Goal: Information Seeking & Learning: Learn about a topic

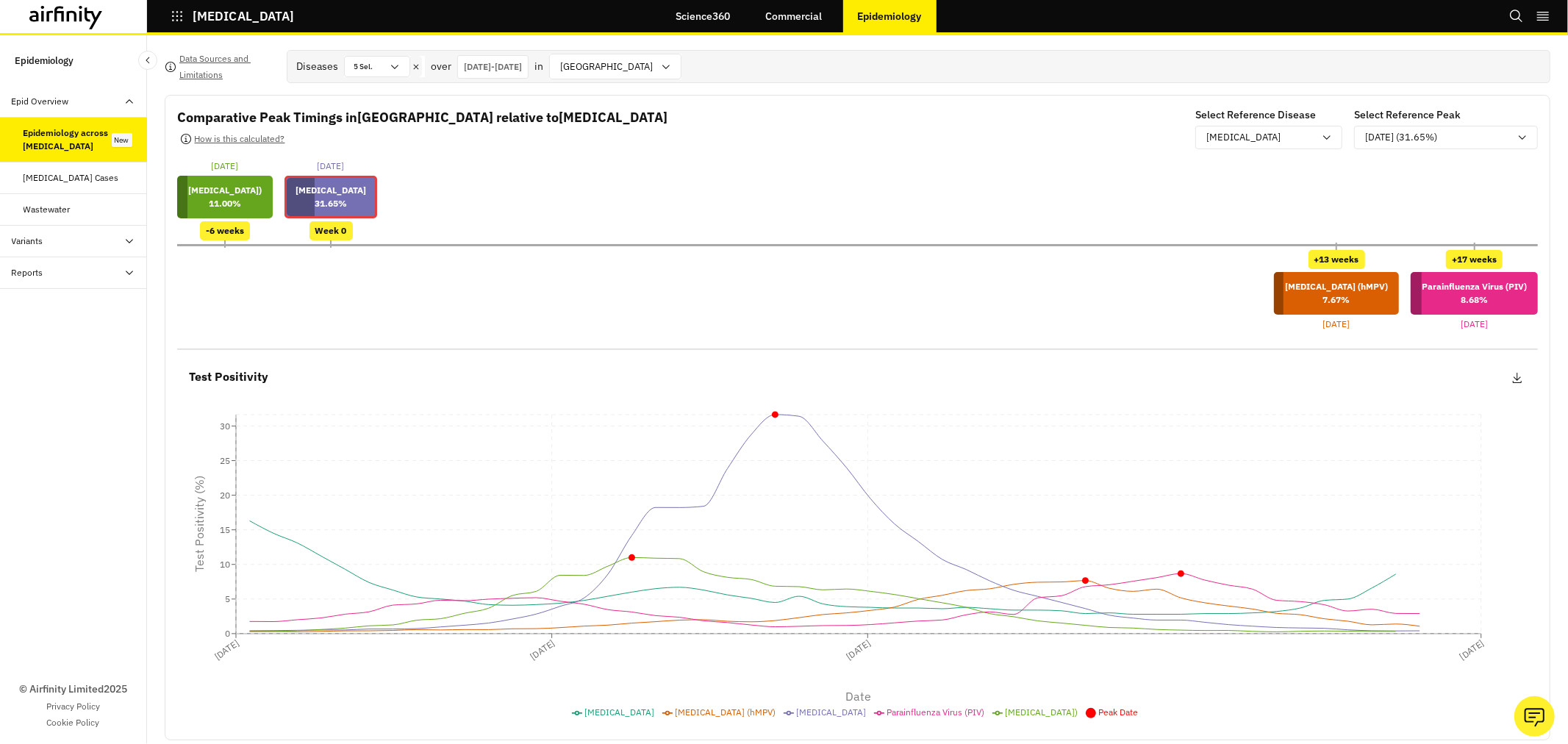
click at [39, 138] on div "Epidemiology across [MEDICAL_DATA]" at bounding box center [67, 140] width 88 height 26
click at [1301, 138] on div "[MEDICAL_DATA]" at bounding box center [1260, 137] width 107 height 15
click at [1255, 204] on div "[MEDICAL_DATA] (hMPV)" at bounding box center [1257, 202] width 124 height 15
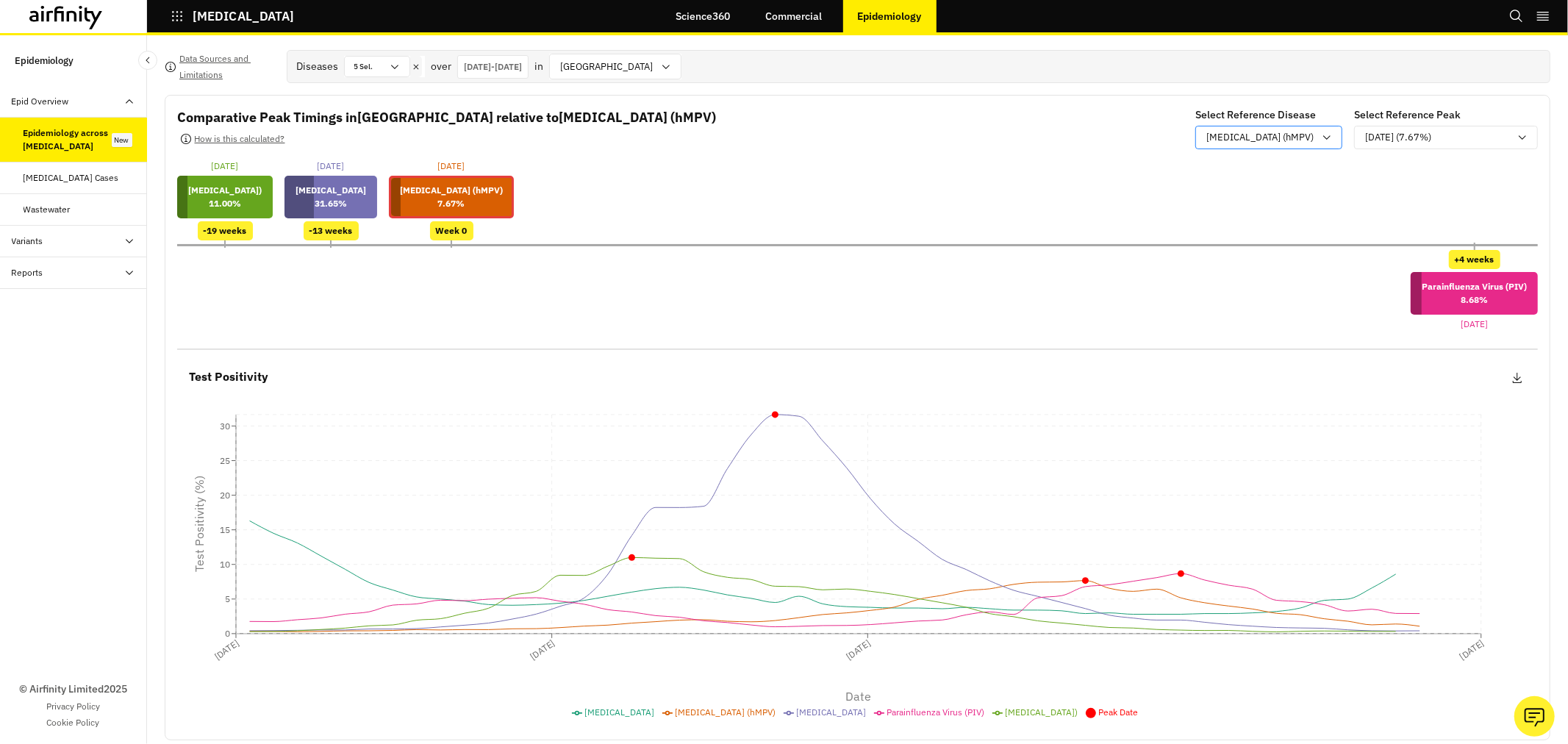
click at [1321, 135] on icon at bounding box center [1326, 137] width 12 height 12
click at [1274, 235] on div "Parainfluenza Virus (PIV)" at bounding box center [1222, 229] width 130 height 15
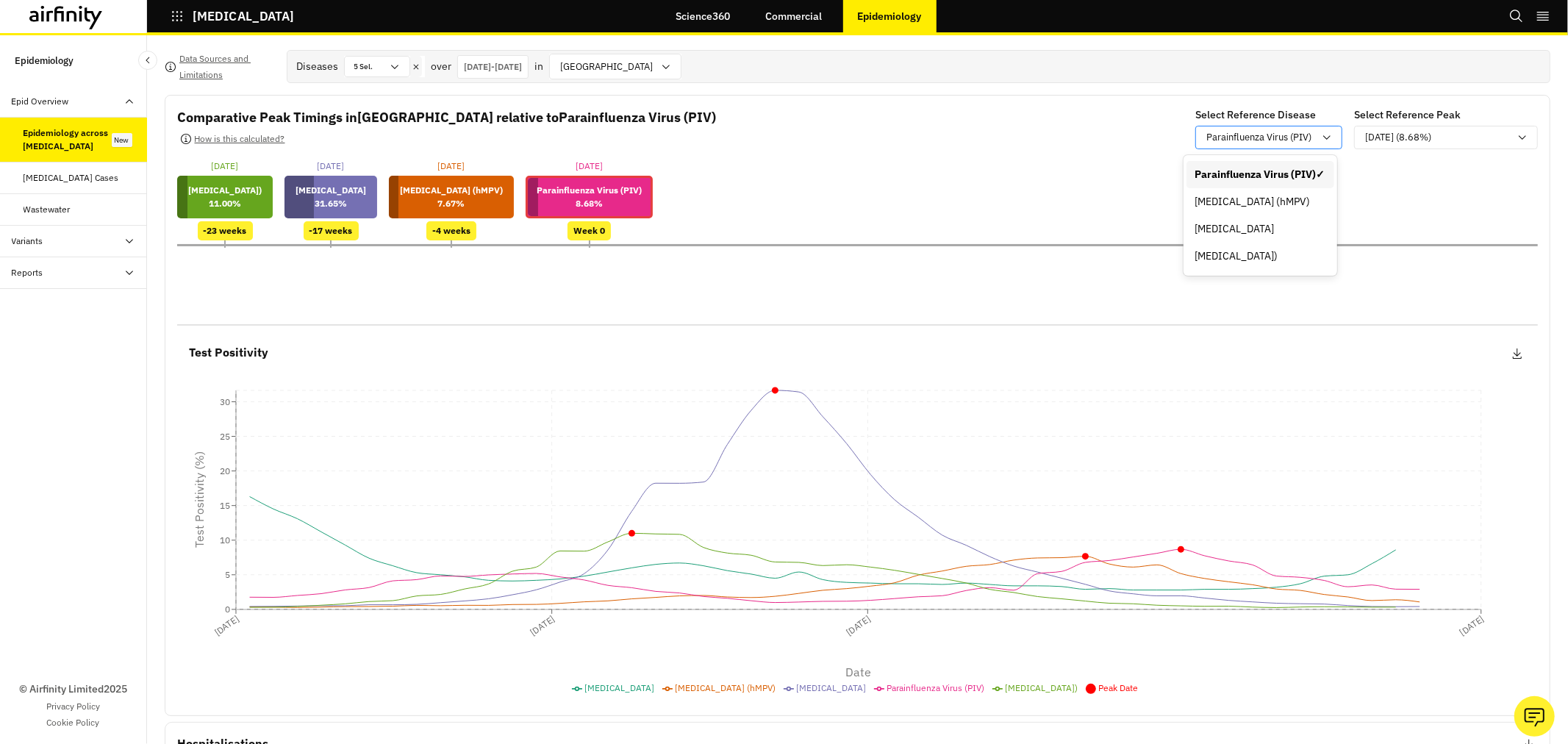
click at [1308, 134] on div "Parainfluenza Virus (PIV)" at bounding box center [1259, 138] width 125 height 19
click at [1272, 252] on div "[MEDICAL_DATA])" at bounding box center [1260, 256] width 130 height 15
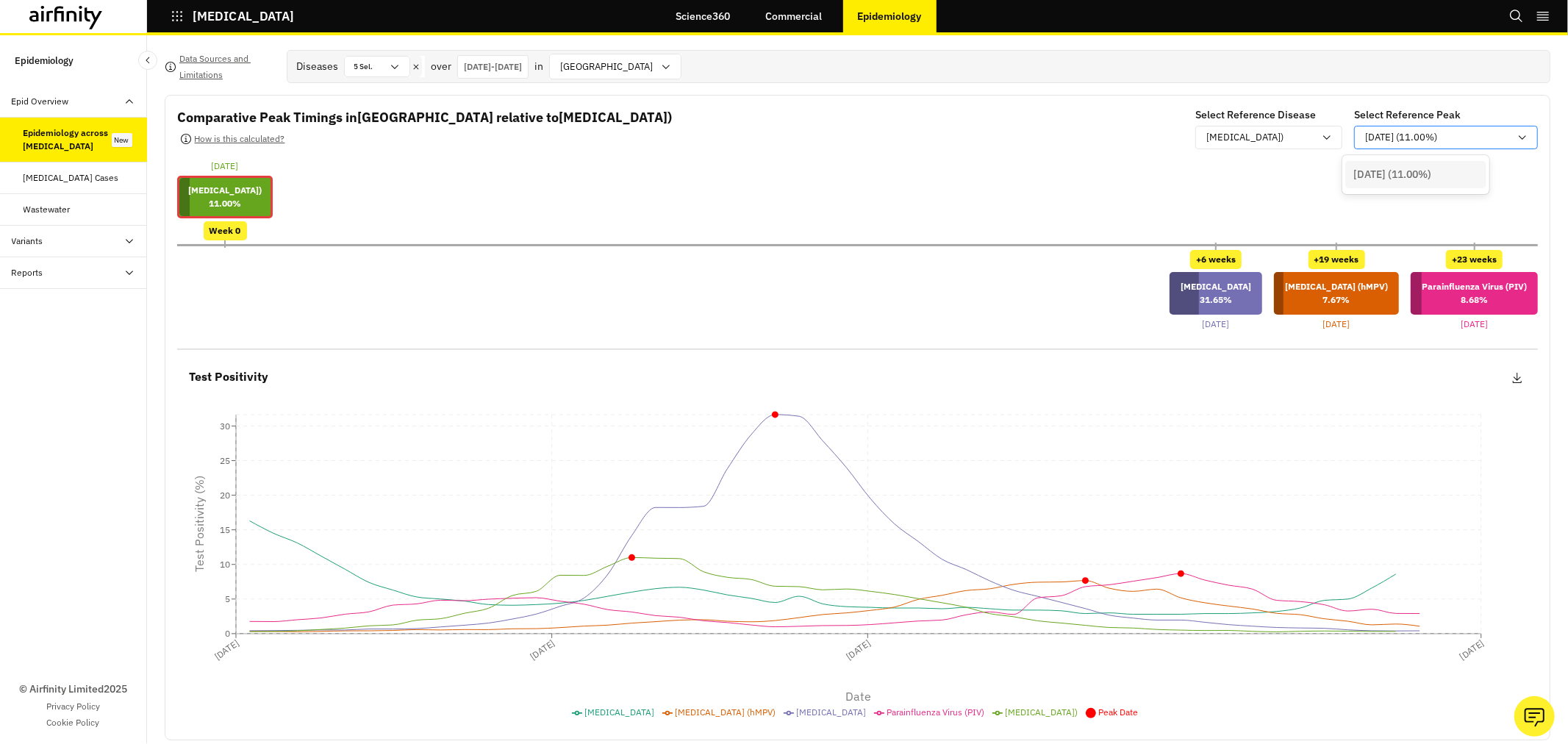
click at [1503, 134] on div "[DATE] (11.00%)" at bounding box center [1435, 138] width 162 height 19
click at [1321, 143] on icon at bounding box center [1326, 137] width 12 height 12
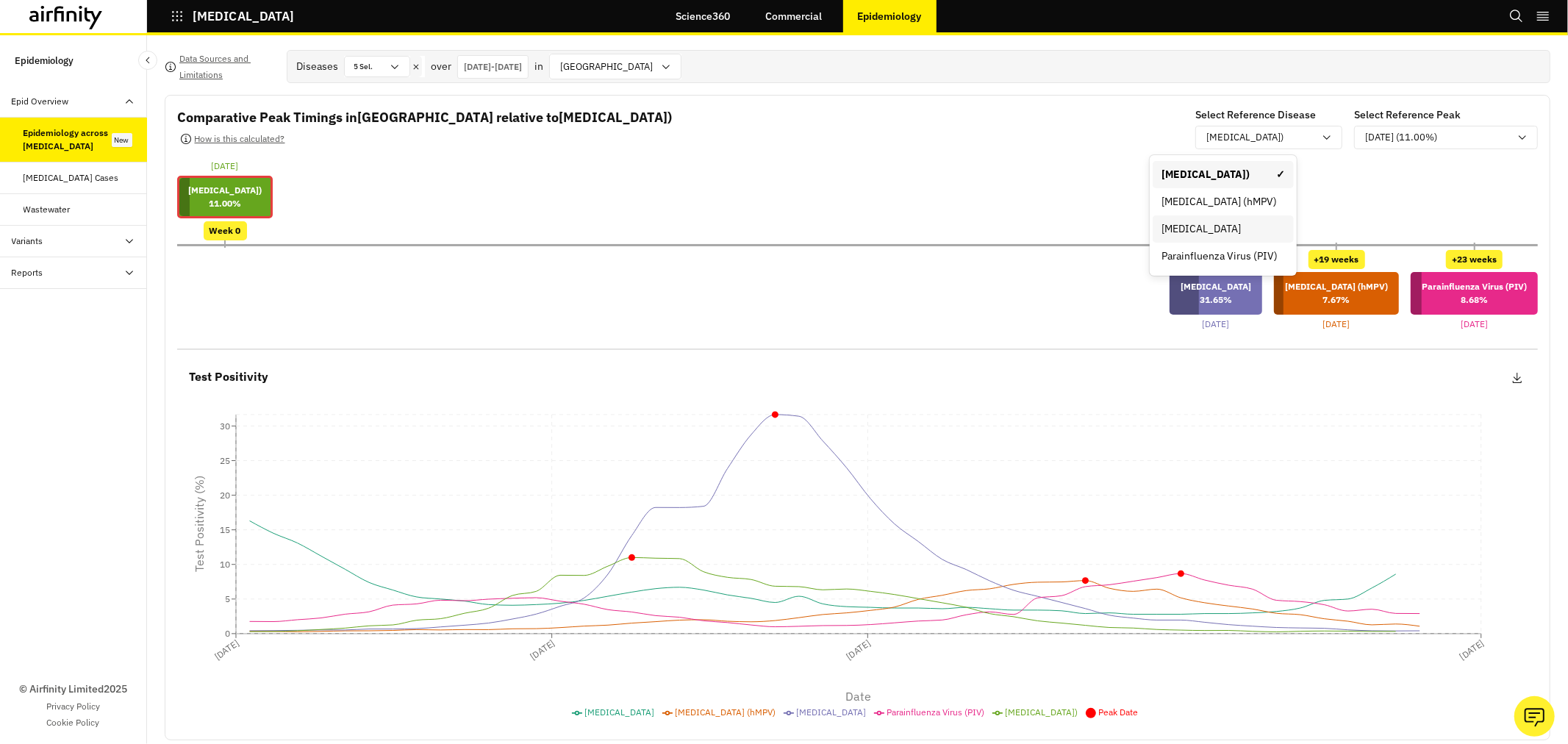
click at [1189, 226] on div "[MEDICAL_DATA]" at bounding box center [1223, 229] width 124 height 15
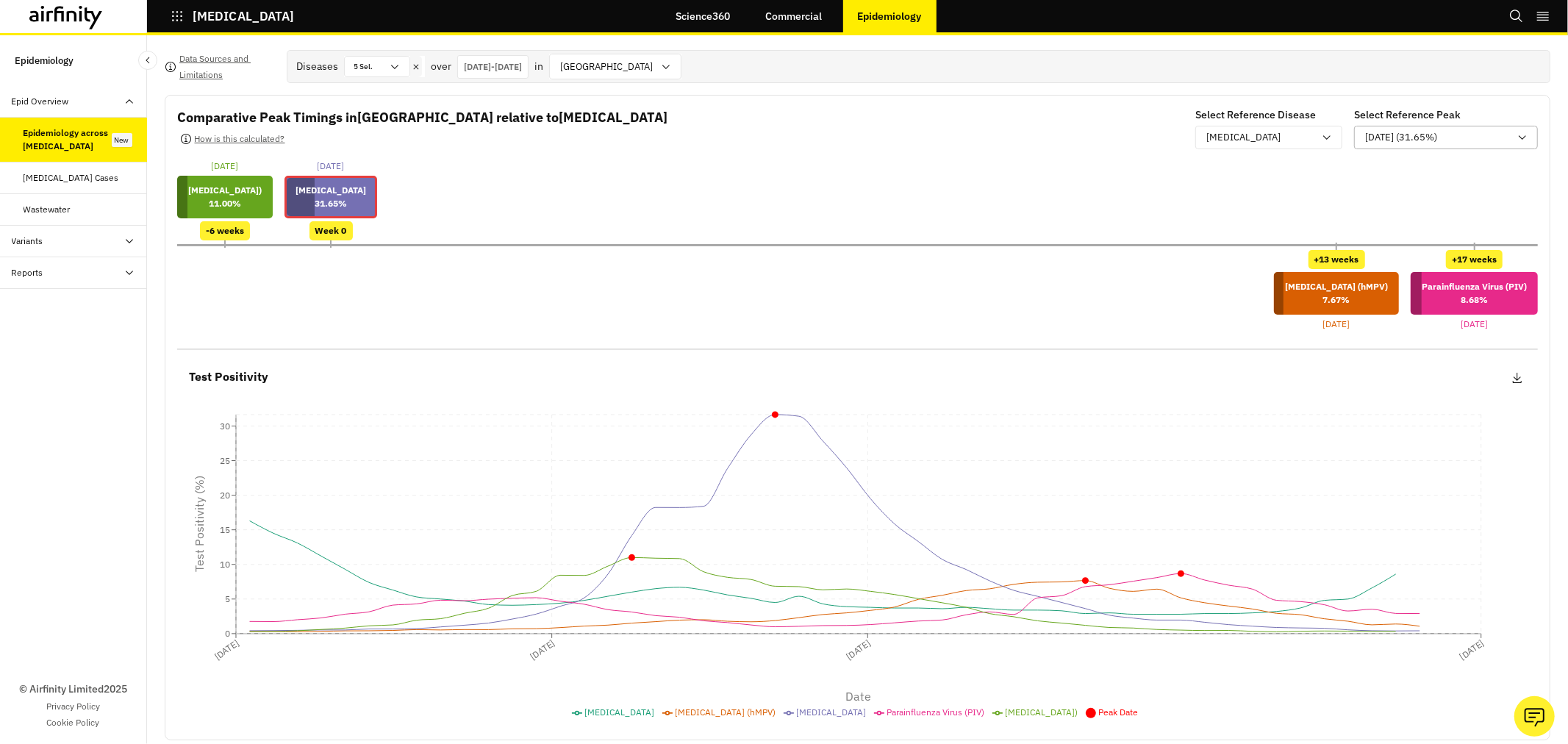
click at [1435, 133] on p "[DATE] (31.65%)" at bounding box center [1401, 137] width 72 height 15
click at [1436, 134] on p "[DATE] (31.65%)" at bounding box center [1401, 137] width 72 height 15
click at [366, 76] on div "Diseases 5 Sel. over [DATE] - [DATE] in [GEOGRAPHIC_DATA]" at bounding box center [491, 66] width 391 height 25
click at [375, 57] on div "5 Sel." at bounding box center [366, 66] width 44 height 20
drag, startPoint x: 849, startPoint y: 159, endPoint x: 1092, endPoint y: 4, distance: 288.2
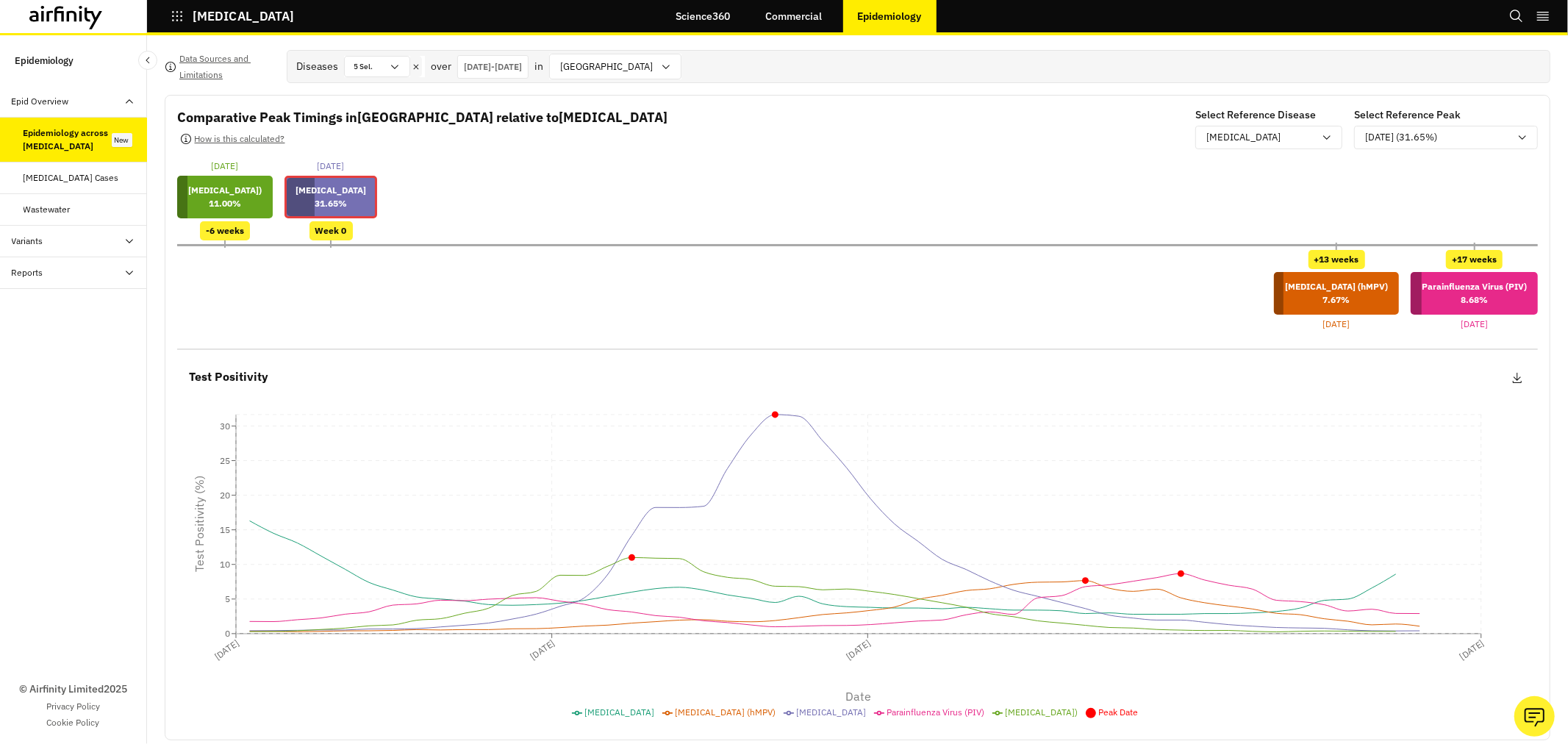
click at [850, 160] on div "[DATE] [MEDICAL_DATA]) 11.00 % -6 weeks [DATE] [MEDICAL_DATA] 31.65 % Week 0" at bounding box center [857, 199] width 1361 height 81
